Goal: Task Accomplishment & Management: Complete application form

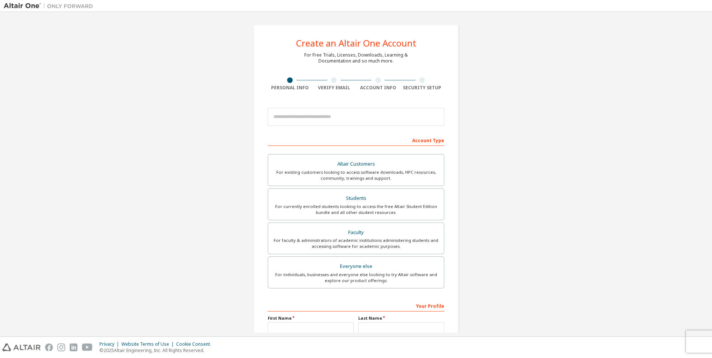
click at [352, 126] on div at bounding box center [356, 116] width 176 height 25
click at [376, 106] on div at bounding box center [356, 116] width 176 height 25
click at [373, 118] on input "email" at bounding box center [356, 117] width 176 height 18
paste input "**********"
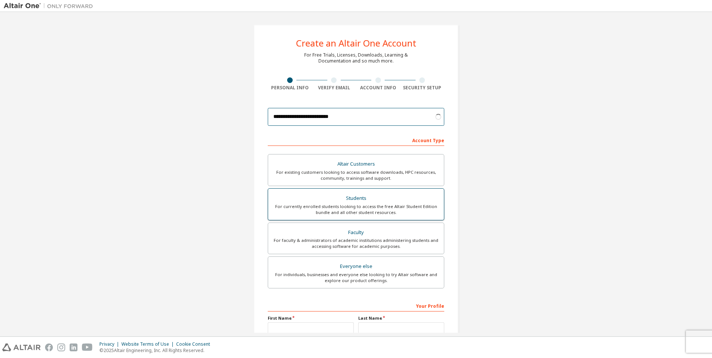
type input "**********"
click at [366, 206] on div "For currently enrolled students looking to access the free Altair Student Editi…" at bounding box center [356, 210] width 167 height 12
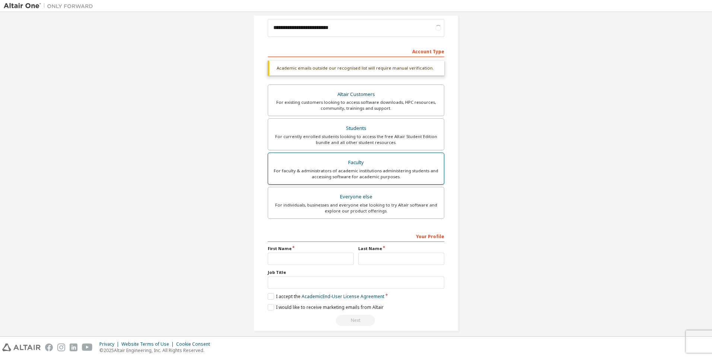
scroll to position [96, 0]
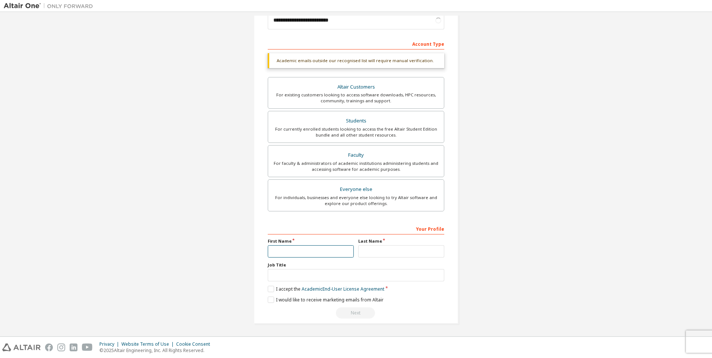
click at [328, 248] on input "text" at bounding box center [311, 251] width 86 height 12
type input "********"
type input "***"
drag, startPoint x: 357, startPoint y: 284, endPoint x: 358, endPoint y: 279, distance: 5.6
click at [357, 283] on div "Your Profile First Name ******** Last Name *** Job Title Please provide State/P…" at bounding box center [356, 271] width 176 height 96
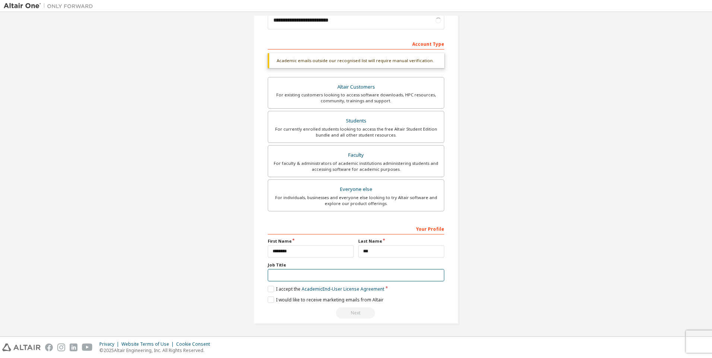
click at [358, 279] on input "text" at bounding box center [356, 275] width 176 height 12
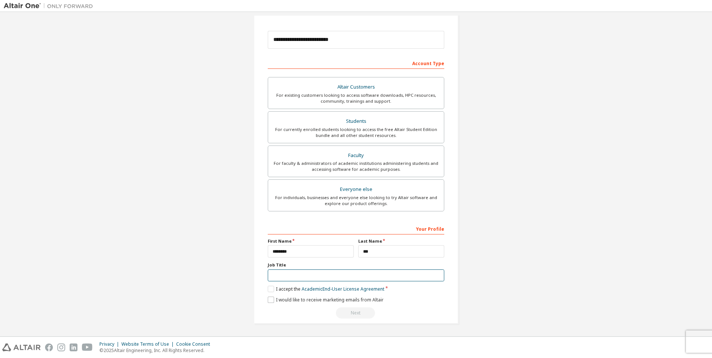
scroll to position [77, 0]
type input "*"
type input "*******"
click at [273, 287] on label "I accept the Academic End-User License Agreement" at bounding box center [326, 289] width 117 height 6
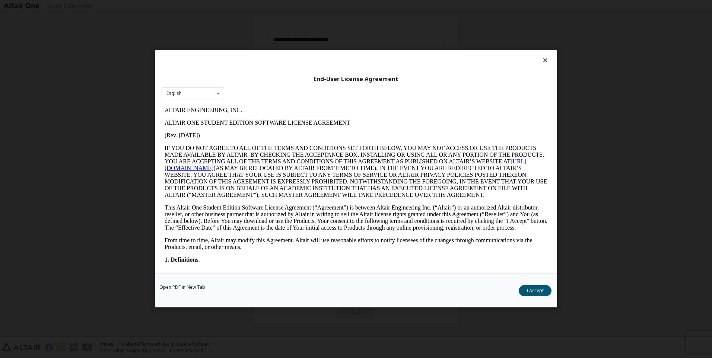
scroll to position [0, 0]
click at [534, 291] on button "I Accept" at bounding box center [535, 291] width 33 height 11
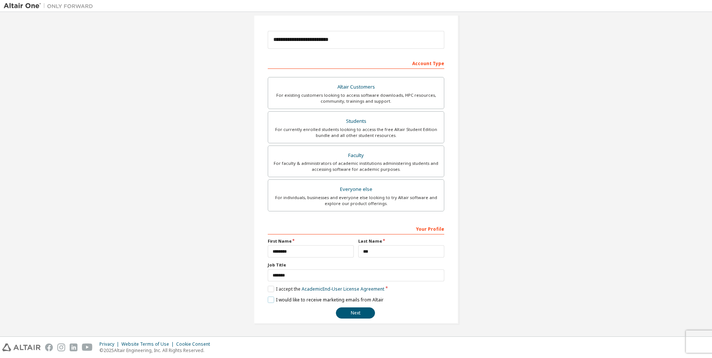
click at [273, 298] on label "I would like to receive marketing emails from Altair" at bounding box center [326, 300] width 116 height 6
click at [355, 315] on button "Next" at bounding box center [355, 313] width 39 height 11
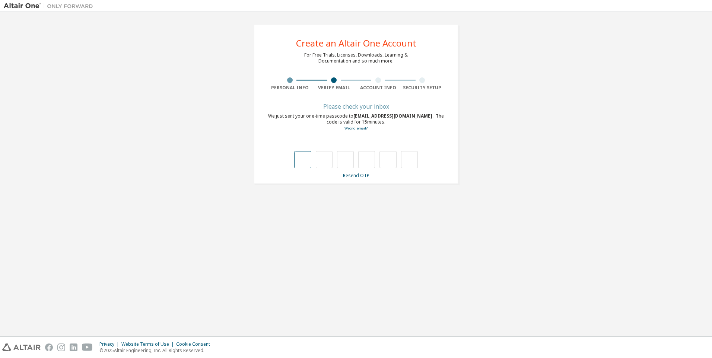
type input "*"
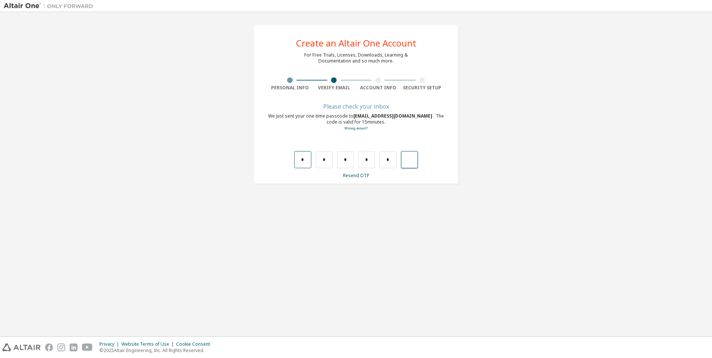
type input "*"
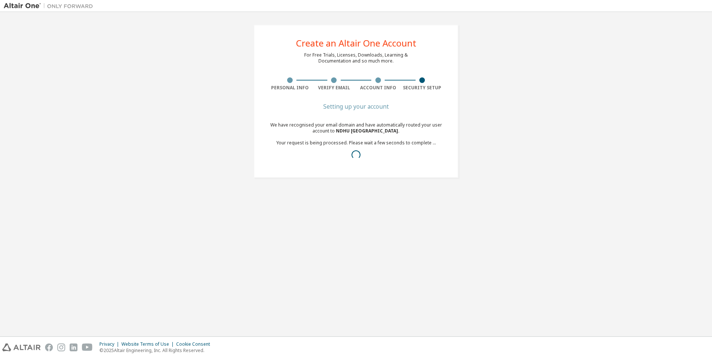
click at [372, 162] on div "We have recognised your email domain and have automatically routed your user ac…" at bounding box center [356, 143] width 176 height 42
click at [348, 161] on div "We have recognised your email domain and have automatically routed your user ac…" at bounding box center [356, 143] width 176 height 42
click at [345, 184] on div "Create an Altair One Account For Free Trials, Licenses, Downloads, Learning & D…" at bounding box center [356, 104] width 205 height 159
drag, startPoint x: 275, startPoint y: 151, endPoint x: 430, endPoint y: 152, distance: 155.3
click at [430, 152] on div "You will be redirected to OKTA authentication provider to set your account pass…" at bounding box center [356, 152] width 176 height 12
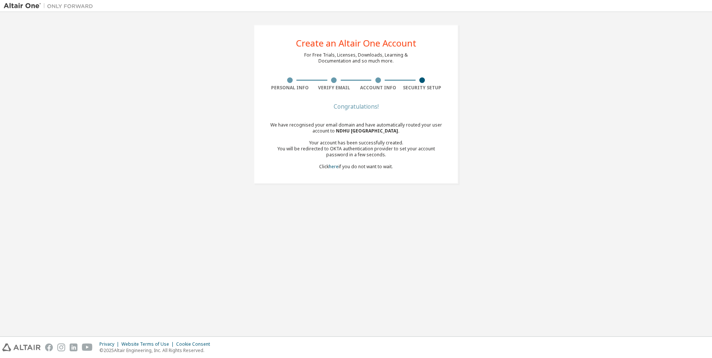
drag, startPoint x: 430, startPoint y: 152, endPoint x: 431, endPoint y: 167, distance: 14.5
click at [431, 167] on div "We have recognised your email domain and have automatically routed your user ac…" at bounding box center [356, 146] width 176 height 48
drag, startPoint x: 324, startPoint y: 149, endPoint x: 390, endPoint y: 149, distance: 66.3
click at [390, 149] on div "You will be redirected to OKTA authentication provider to set your account pass…" at bounding box center [356, 152] width 176 height 12
drag, startPoint x: 390, startPoint y: 149, endPoint x: 403, endPoint y: 155, distance: 13.8
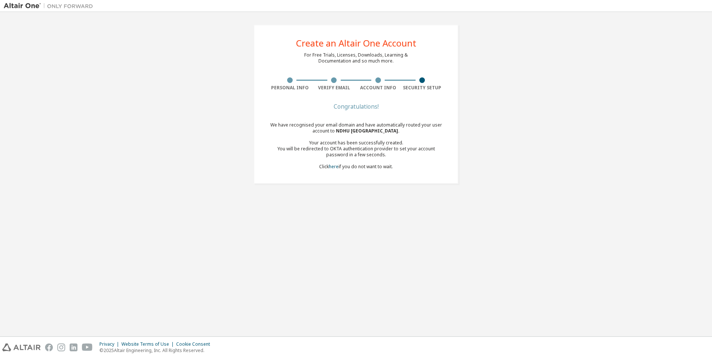
click at [403, 155] on div "You will be redirected to OKTA authentication provider to set your account pass…" at bounding box center [356, 152] width 176 height 12
click at [332, 168] on link "here" at bounding box center [334, 166] width 10 height 6
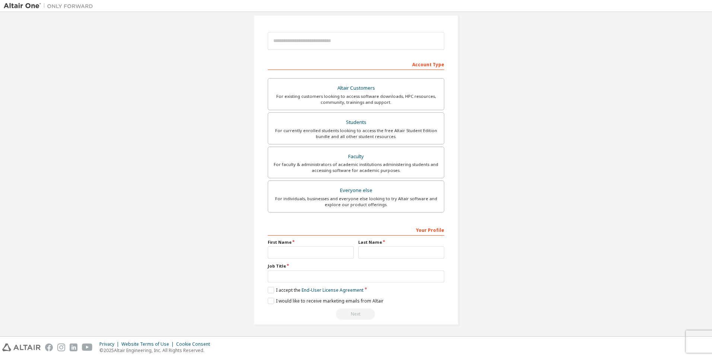
scroll to position [77, 0]
